Goal: Navigation & Orientation: Find specific page/section

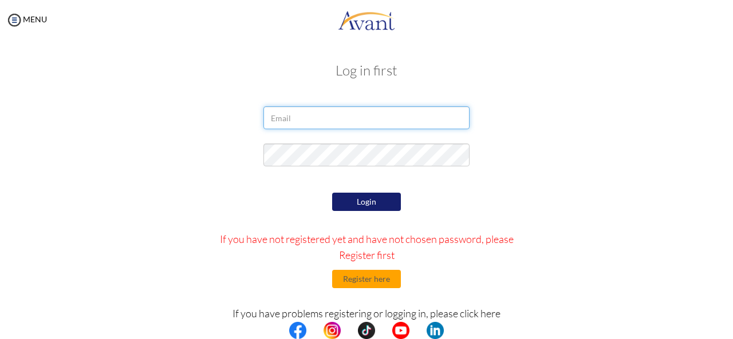
type input "[EMAIL_ADDRESS][DOMAIN_NAME]"
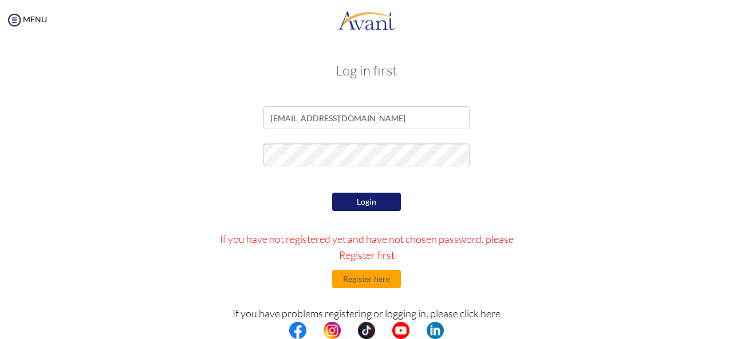
click at [358, 203] on button "Login" at bounding box center [366, 202] width 69 height 18
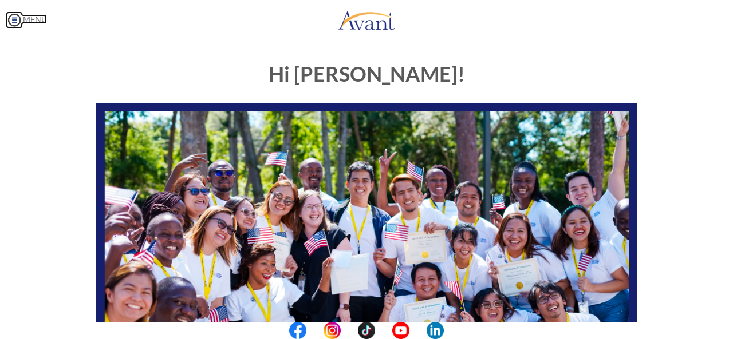
click at [24, 18] on link "MENU" at bounding box center [26, 19] width 41 height 10
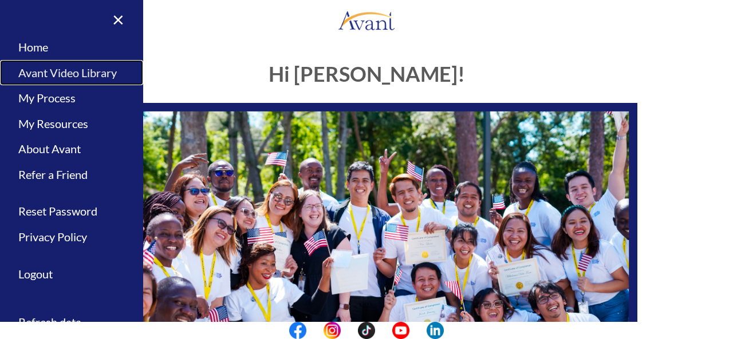
click at [53, 69] on link "Avant Video Library" at bounding box center [71, 73] width 143 height 26
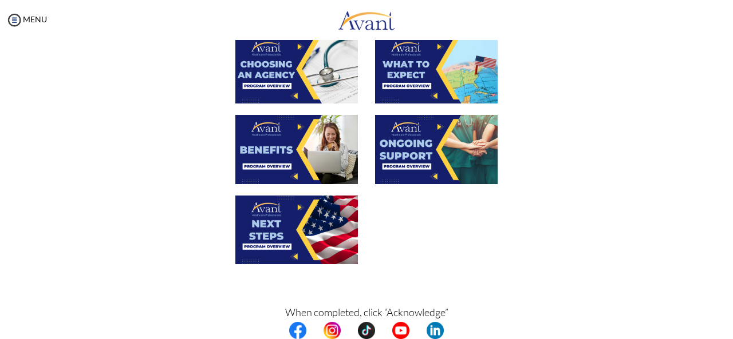
scroll to position [447, 0]
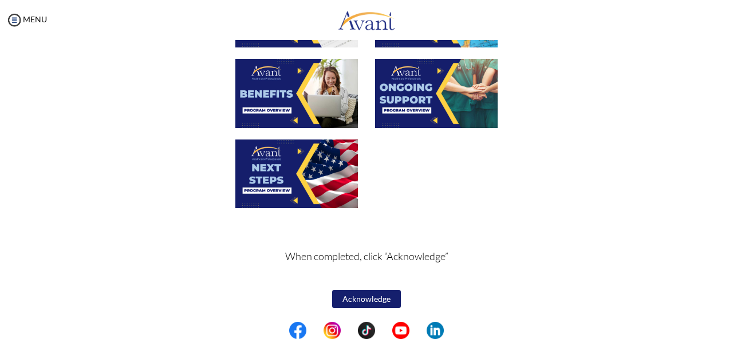
click at [365, 298] on button "Acknowledge" at bounding box center [366, 299] width 69 height 18
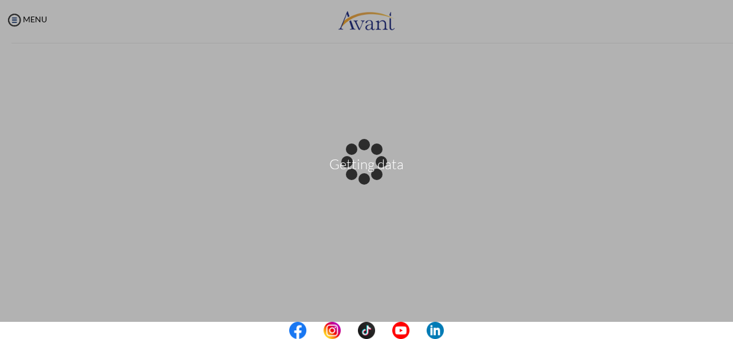
scroll to position [0, 0]
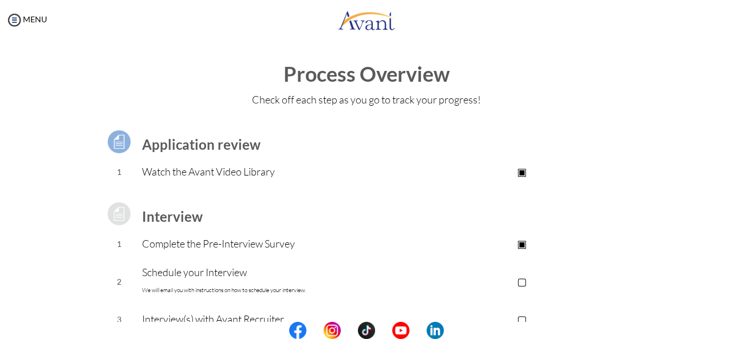
click at [519, 281] on p "▢" at bounding box center [522, 282] width 230 height 16
click at [465, 282] on p "▣" at bounding box center [522, 282] width 230 height 16
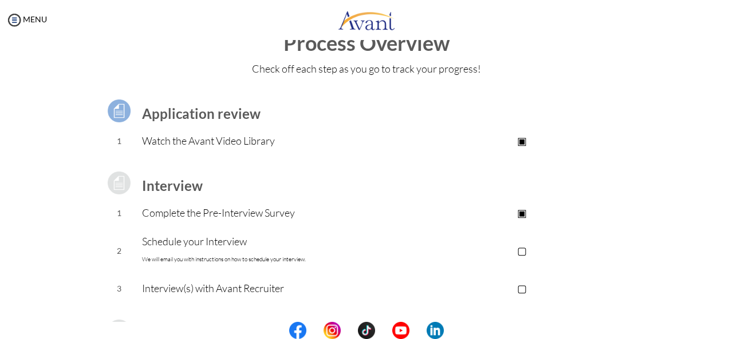
scroll to position [29, 0]
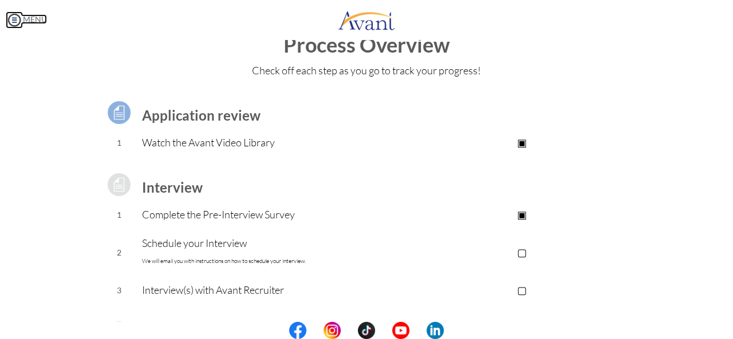
click at [31, 20] on link "MENU" at bounding box center [26, 19] width 41 height 10
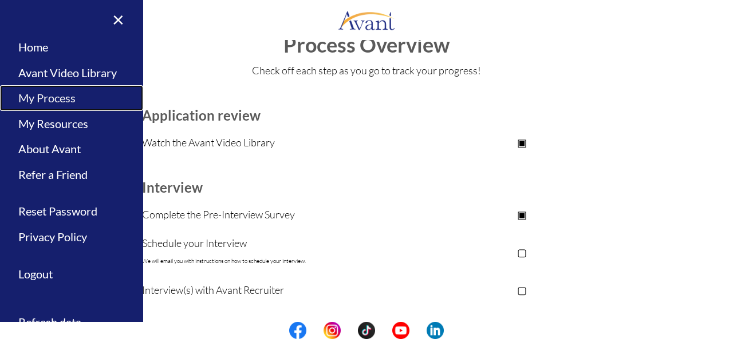
click at [62, 94] on link "My Process" at bounding box center [71, 98] width 143 height 26
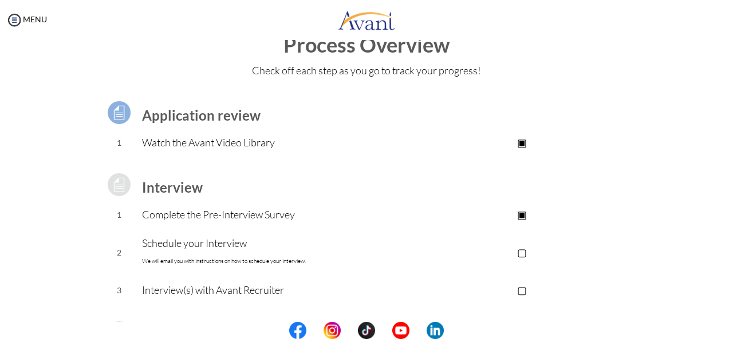
click at [32, 12] on div "MENU" at bounding box center [23, 169] width 47 height 339
click at [30, 23] on link "MENU" at bounding box center [26, 19] width 41 height 10
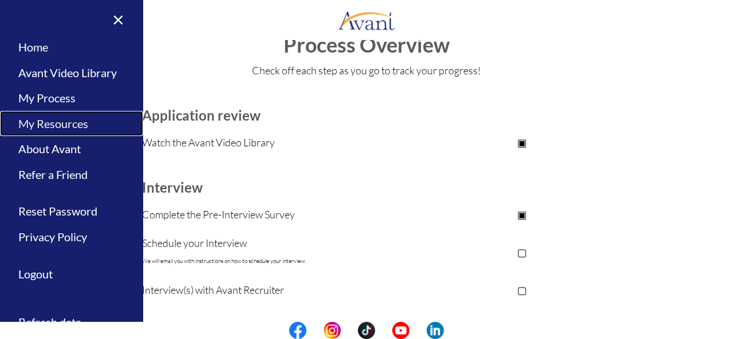
click at [42, 122] on link "My Resources" at bounding box center [71, 124] width 143 height 26
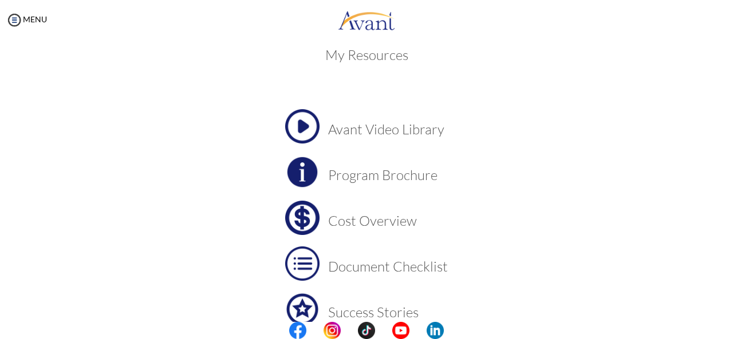
scroll to position [0, 0]
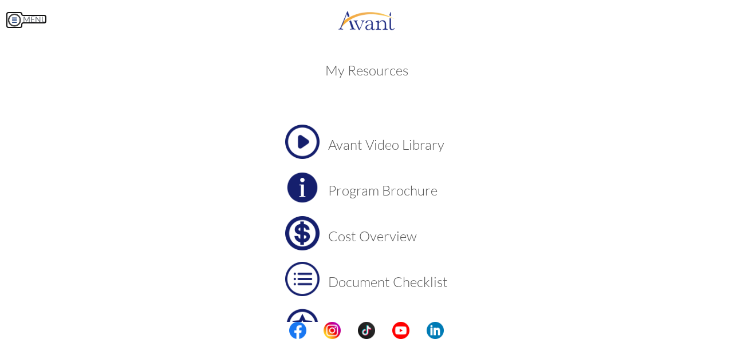
click at [17, 22] on img at bounding box center [14, 19] width 17 height 17
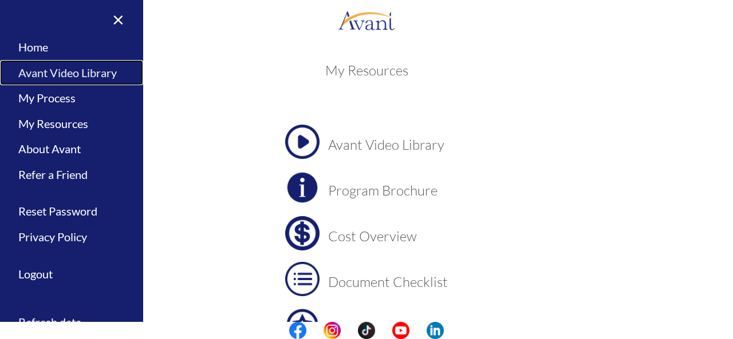
click at [42, 70] on link "Avant Video Library" at bounding box center [71, 73] width 143 height 26
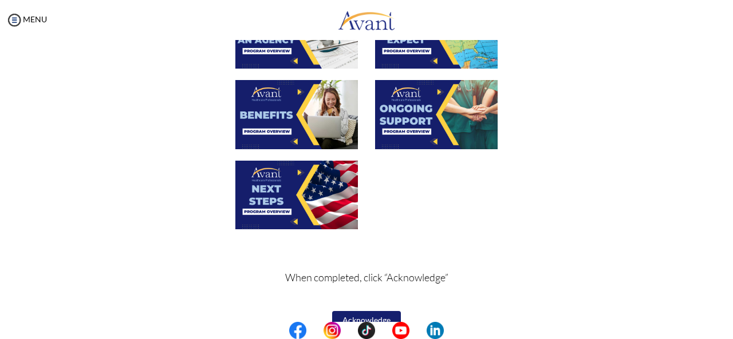
scroll to position [447, 0]
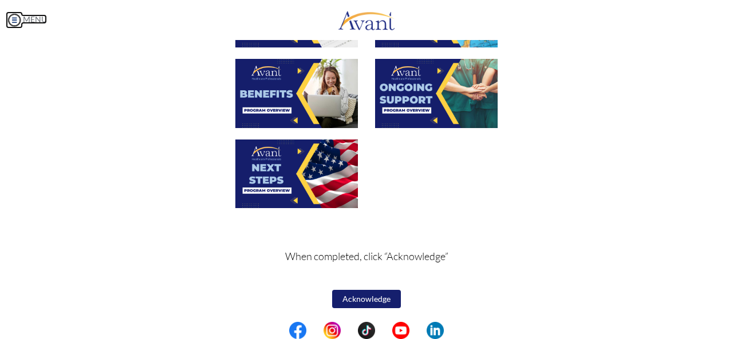
click at [22, 19] on img at bounding box center [14, 19] width 17 height 17
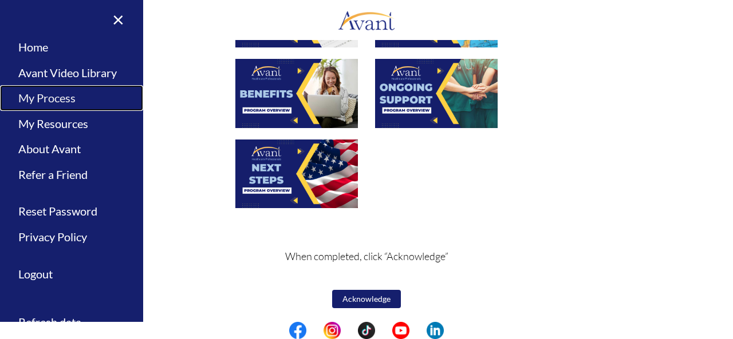
click at [47, 98] on link "My Process" at bounding box center [71, 98] width 143 height 26
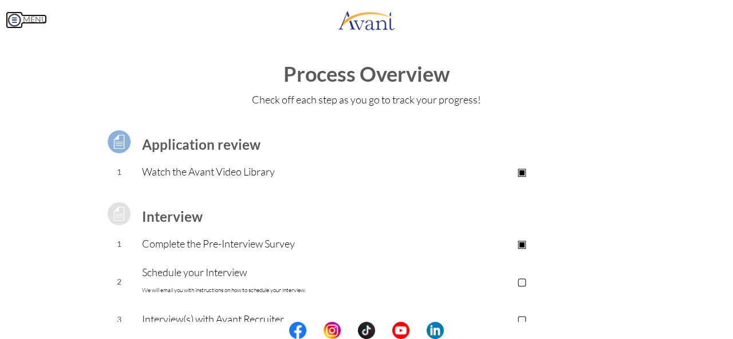
click at [20, 22] on img at bounding box center [14, 19] width 17 height 17
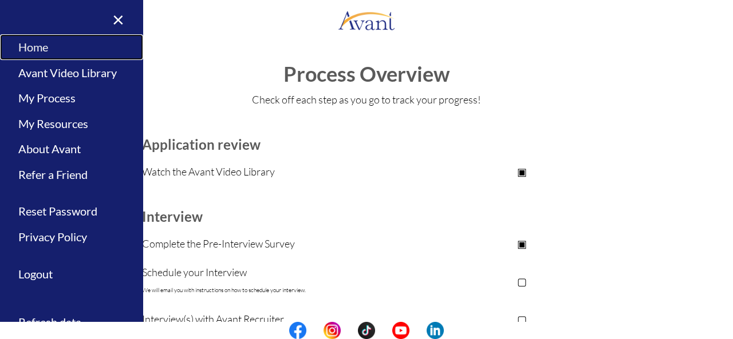
click at [24, 49] on link "Home" at bounding box center [71, 47] width 143 height 26
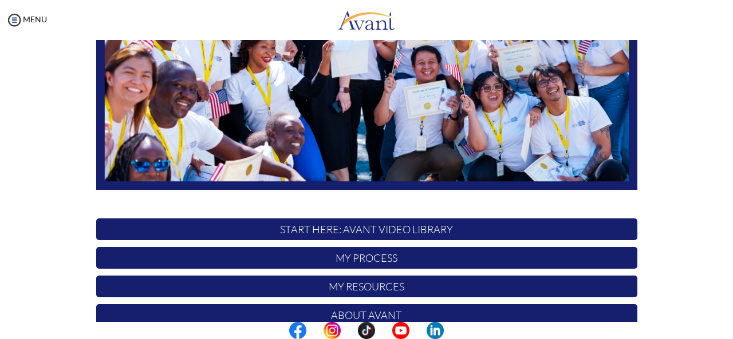
scroll to position [296, 0]
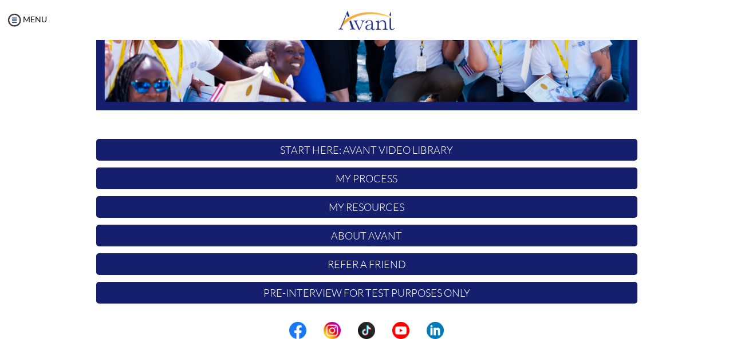
click at [354, 289] on p "Pre-Interview for test purposes only" at bounding box center [366, 293] width 541 height 22
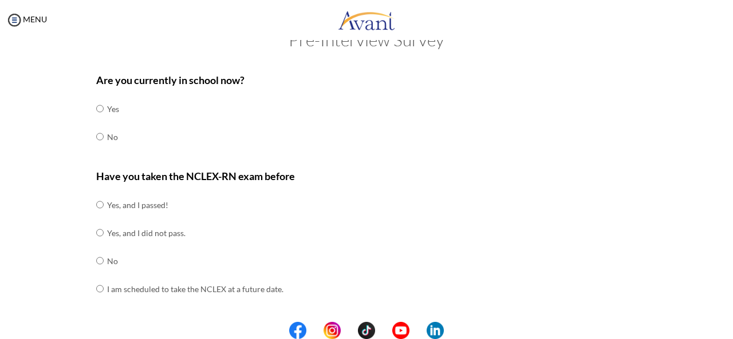
scroll to position [0, 0]
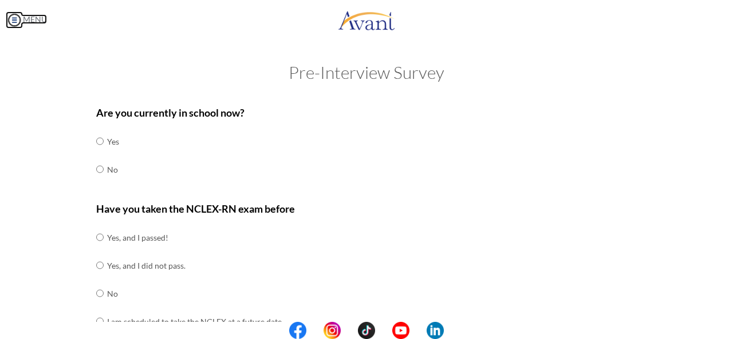
click at [26, 15] on link "MENU" at bounding box center [26, 19] width 41 height 10
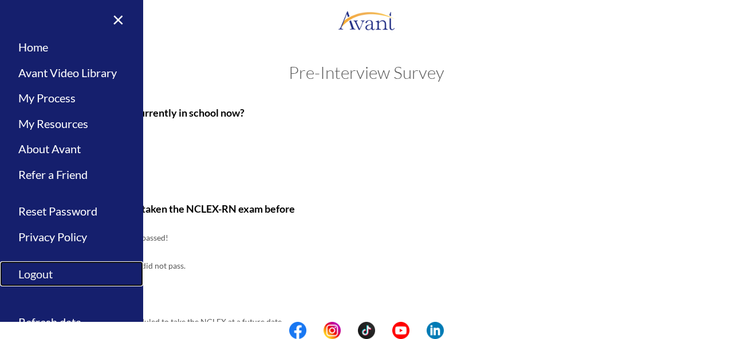
click at [26, 271] on link "Logout" at bounding box center [71, 275] width 143 height 26
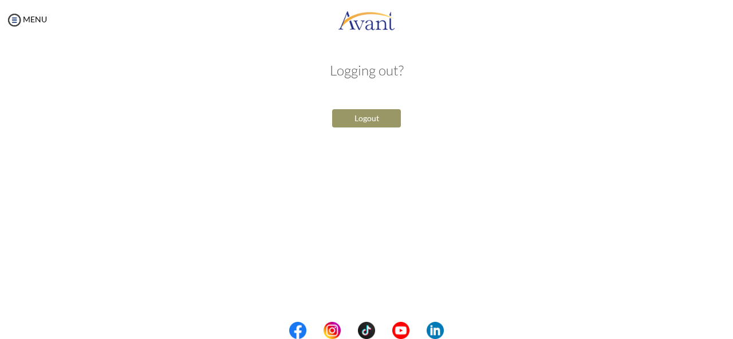
click at [360, 120] on button "Logout" at bounding box center [366, 118] width 69 height 18
